Goal: Information Seeking & Learning: Learn about a topic

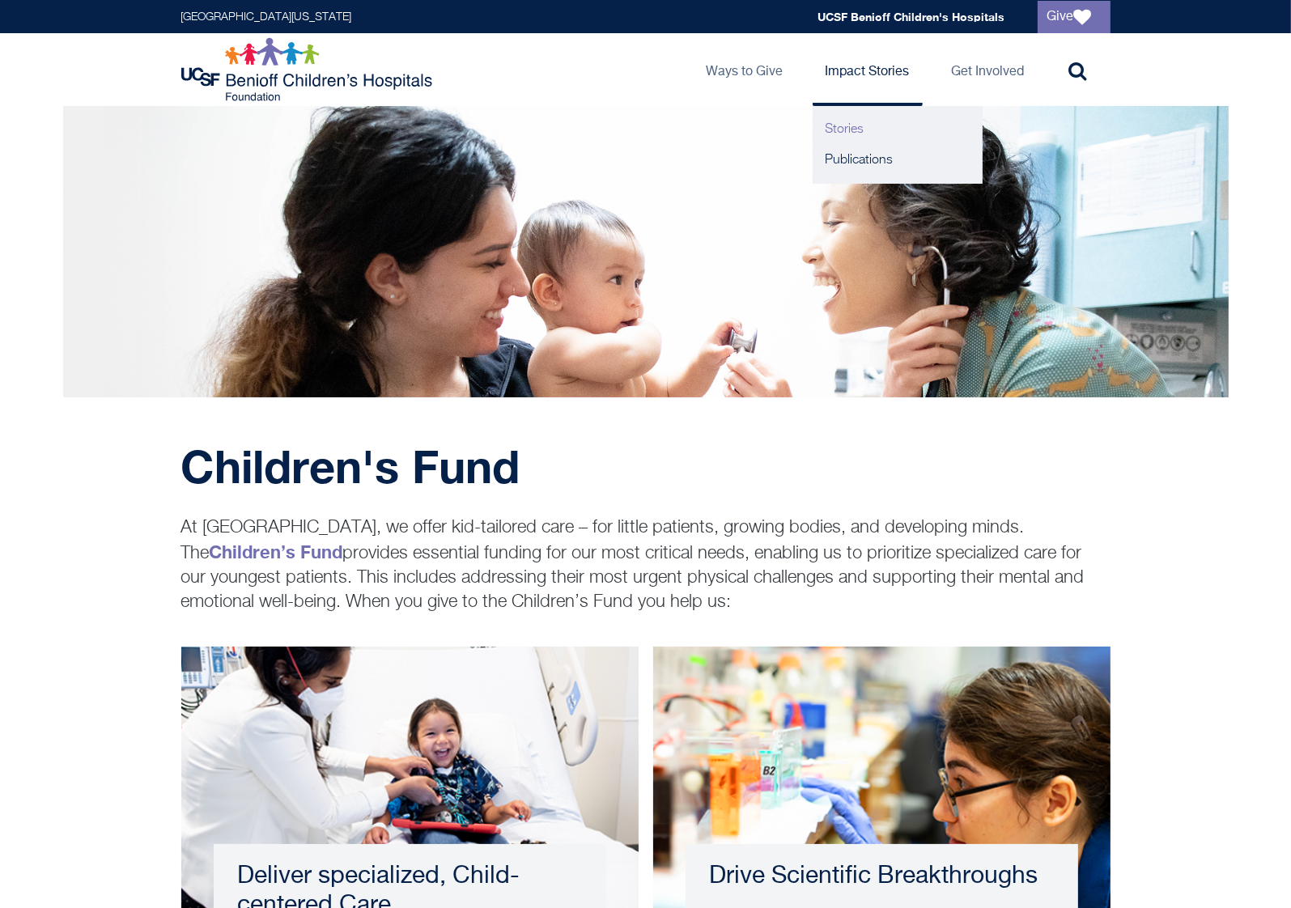
click at [849, 131] on link "Stories" at bounding box center [898, 129] width 170 height 31
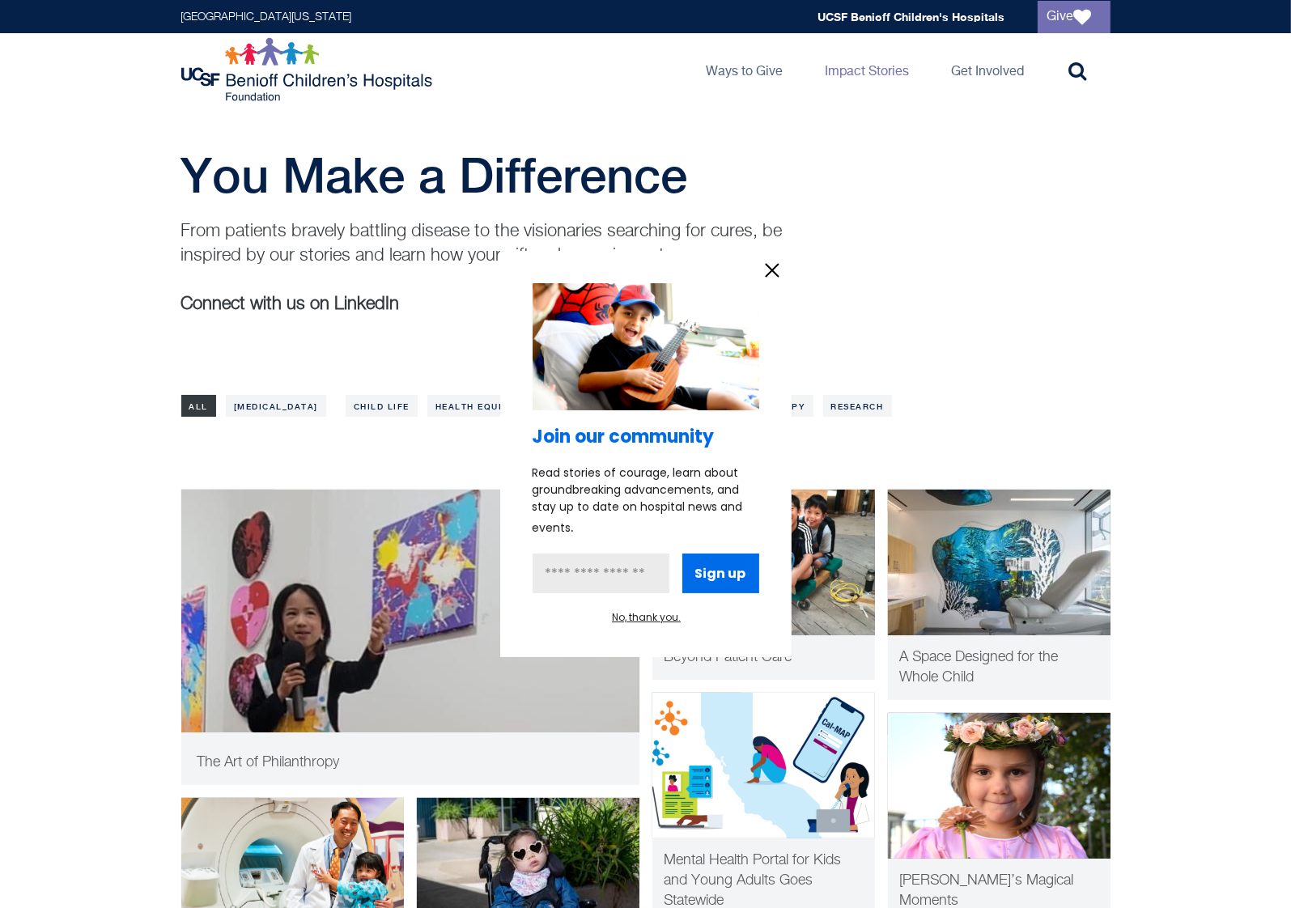
click at [894, 348] on div at bounding box center [645, 454] width 1291 height 908
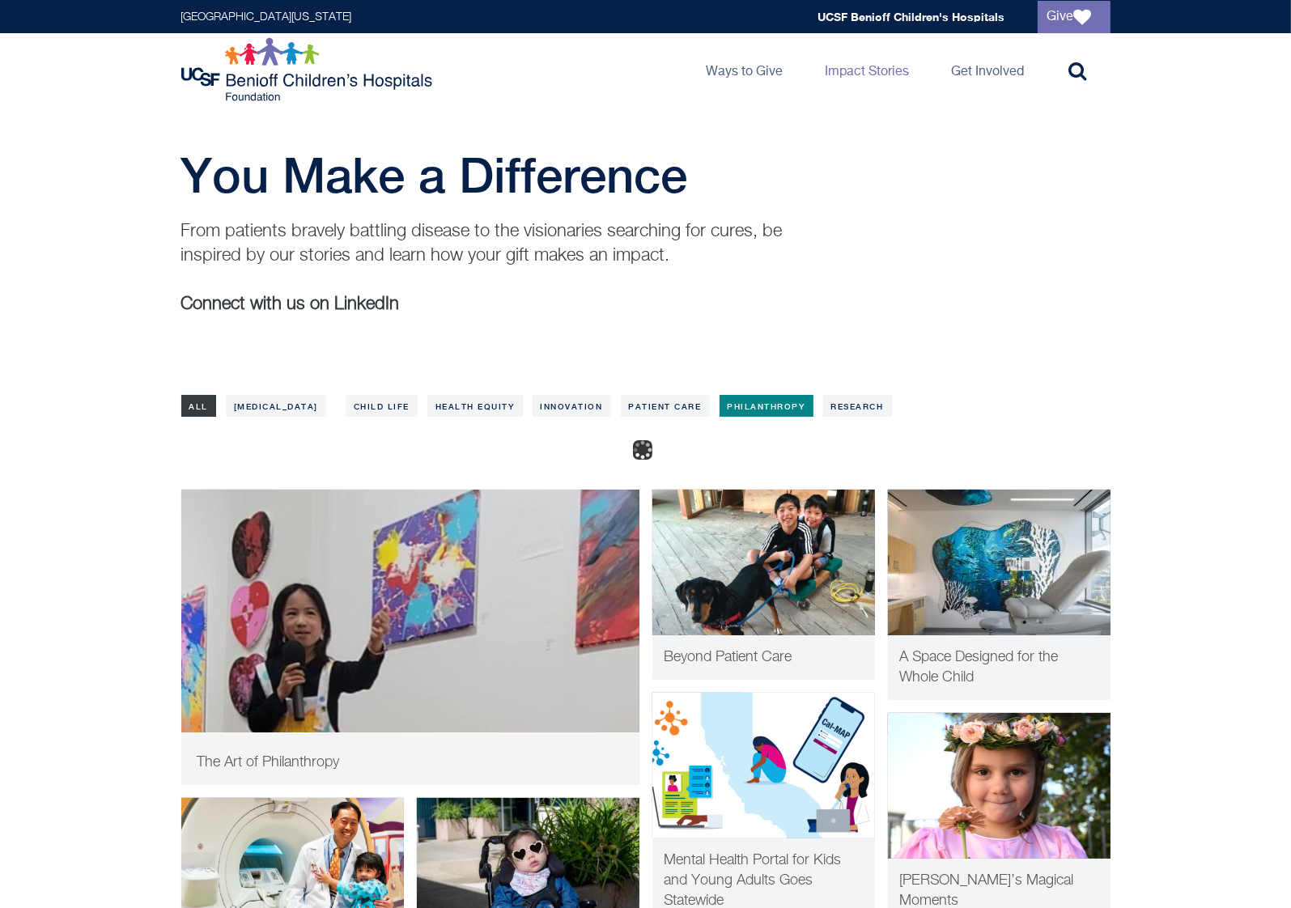
click at [720, 404] on link "Philanthropy" at bounding box center [767, 406] width 94 height 22
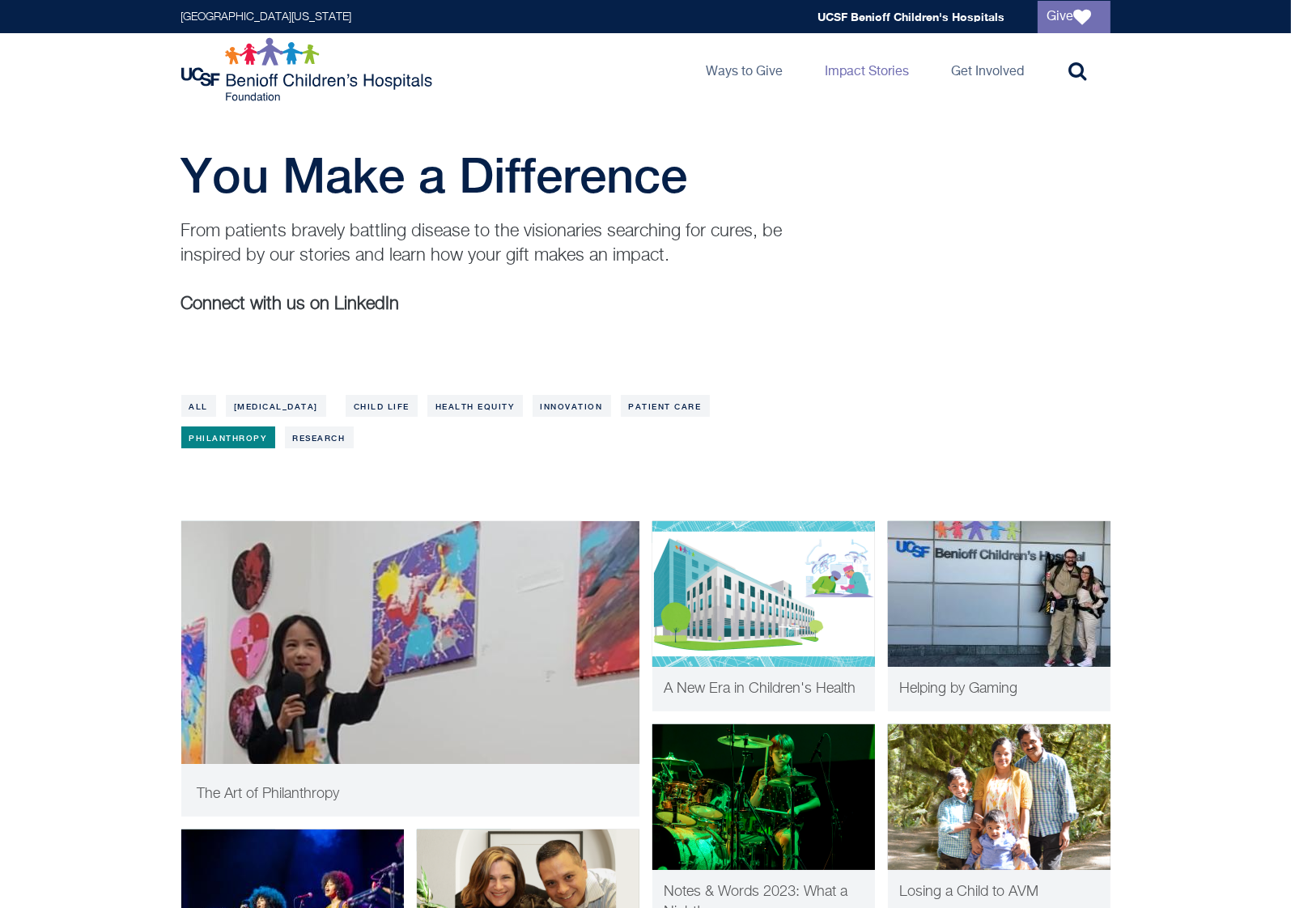
drag, startPoint x: 1049, startPoint y: 292, endPoint x: 1059, endPoint y: 292, distance: 10.5
click at [1059, 292] on div "From patients bravely battling disease to the visionaries searching for cures, …" at bounding box center [646, 286] width 930 height 134
